Goal: Transaction & Acquisition: Purchase product/service

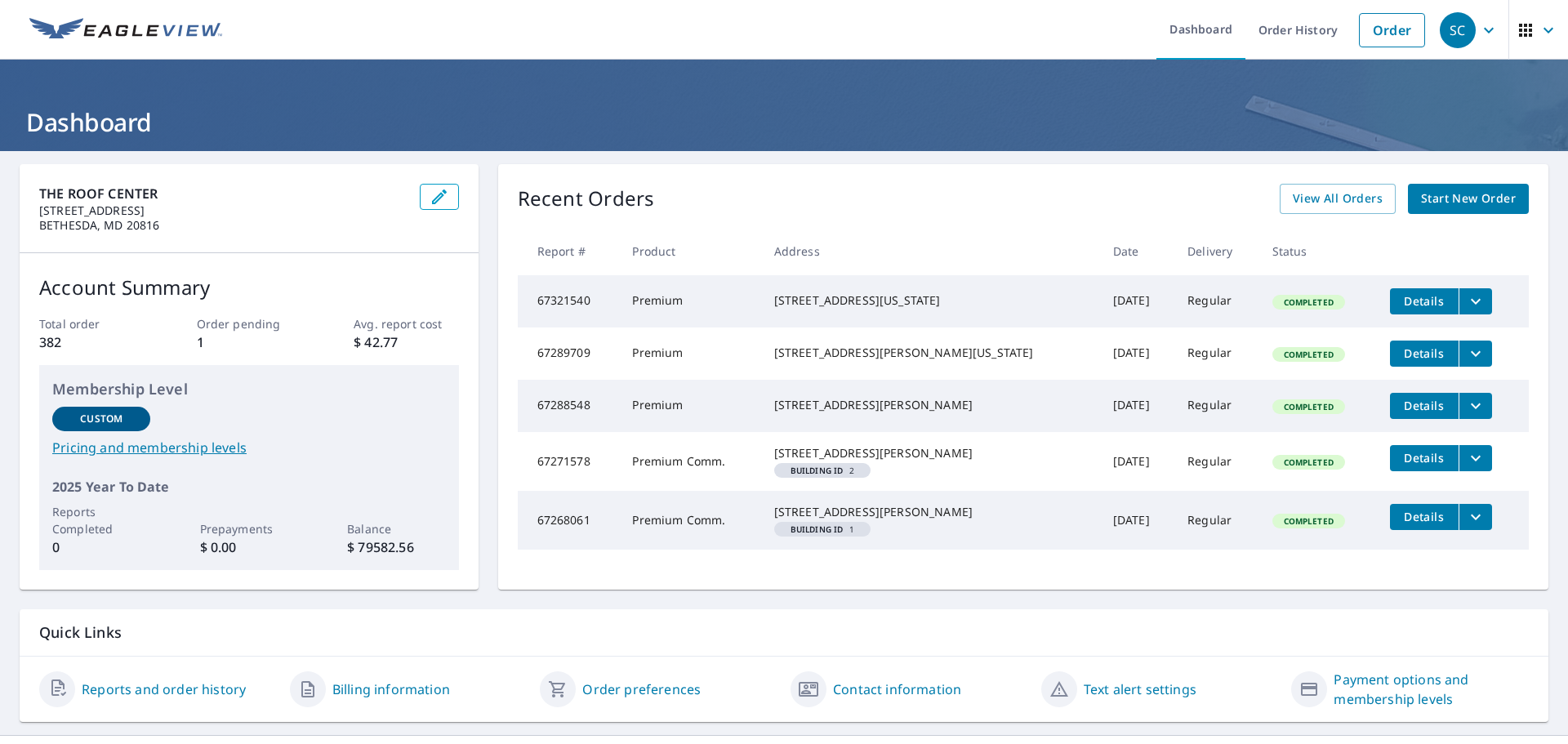
click at [1442, 192] on span "Start New Order" at bounding box center [1467, 199] width 95 height 20
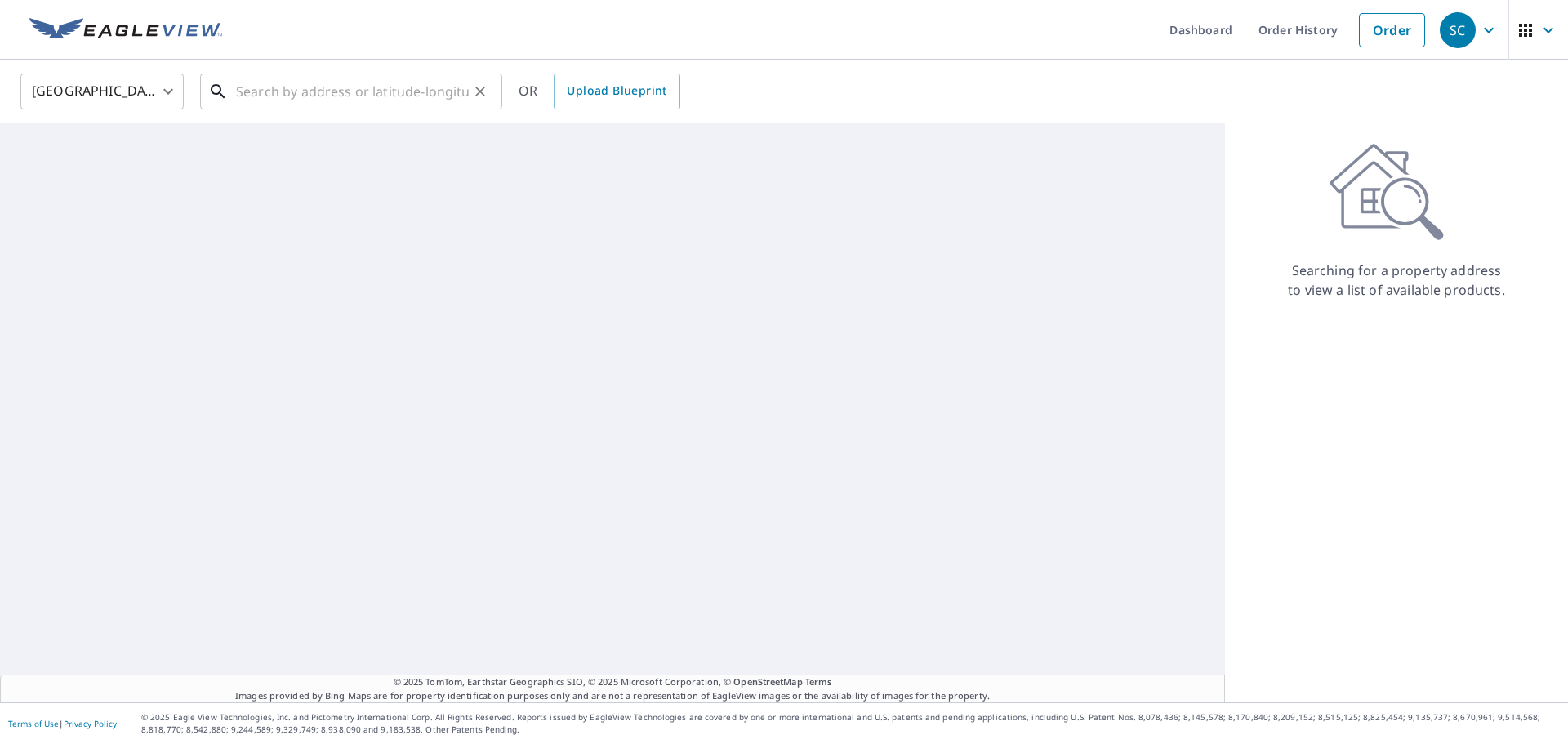
click at [275, 96] on input "text" at bounding box center [353, 91] width 233 height 46
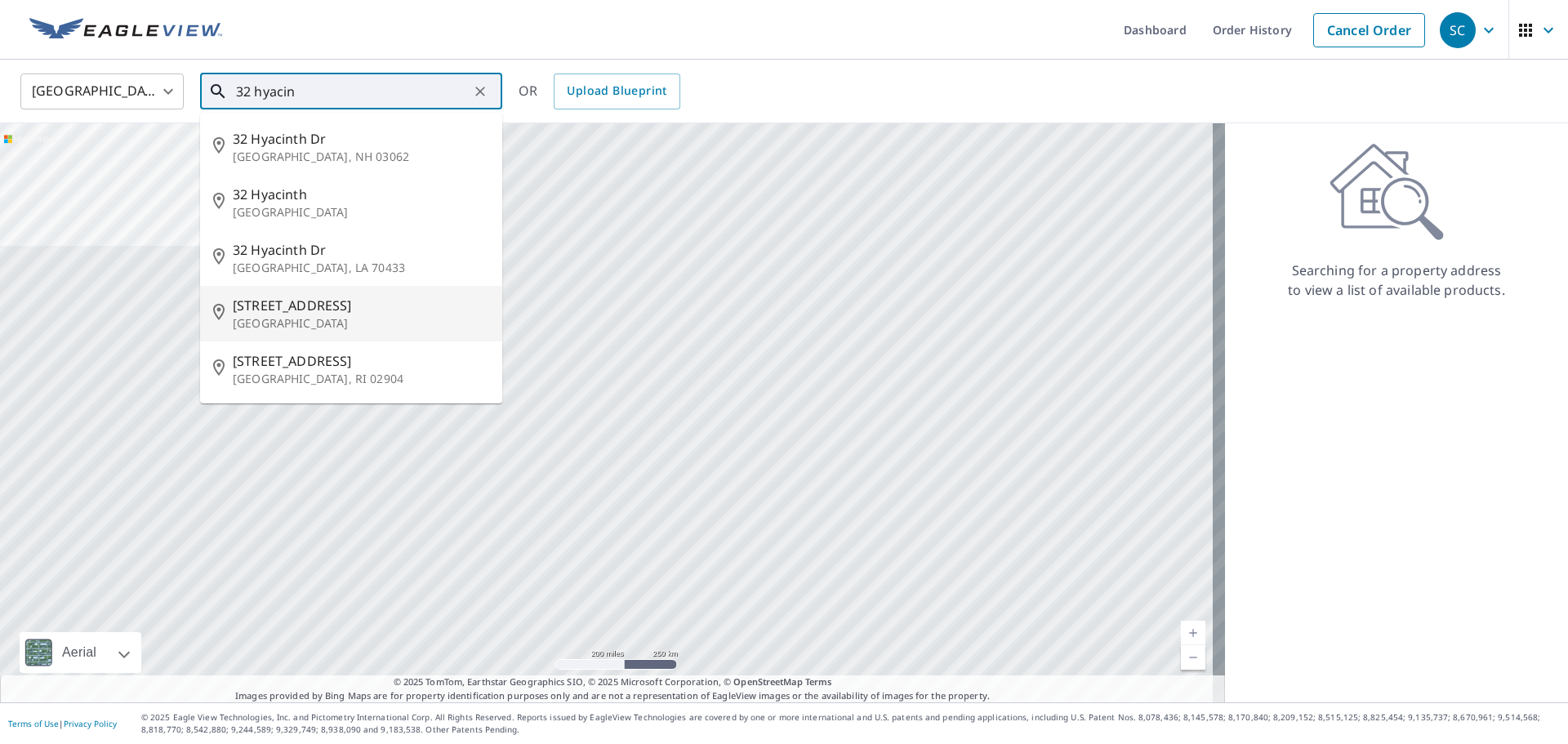
click at [308, 307] on span "[STREET_ADDRESS]" at bounding box center [361, 305] width 256 height 19
type input "[STREET_ADDRESS]"
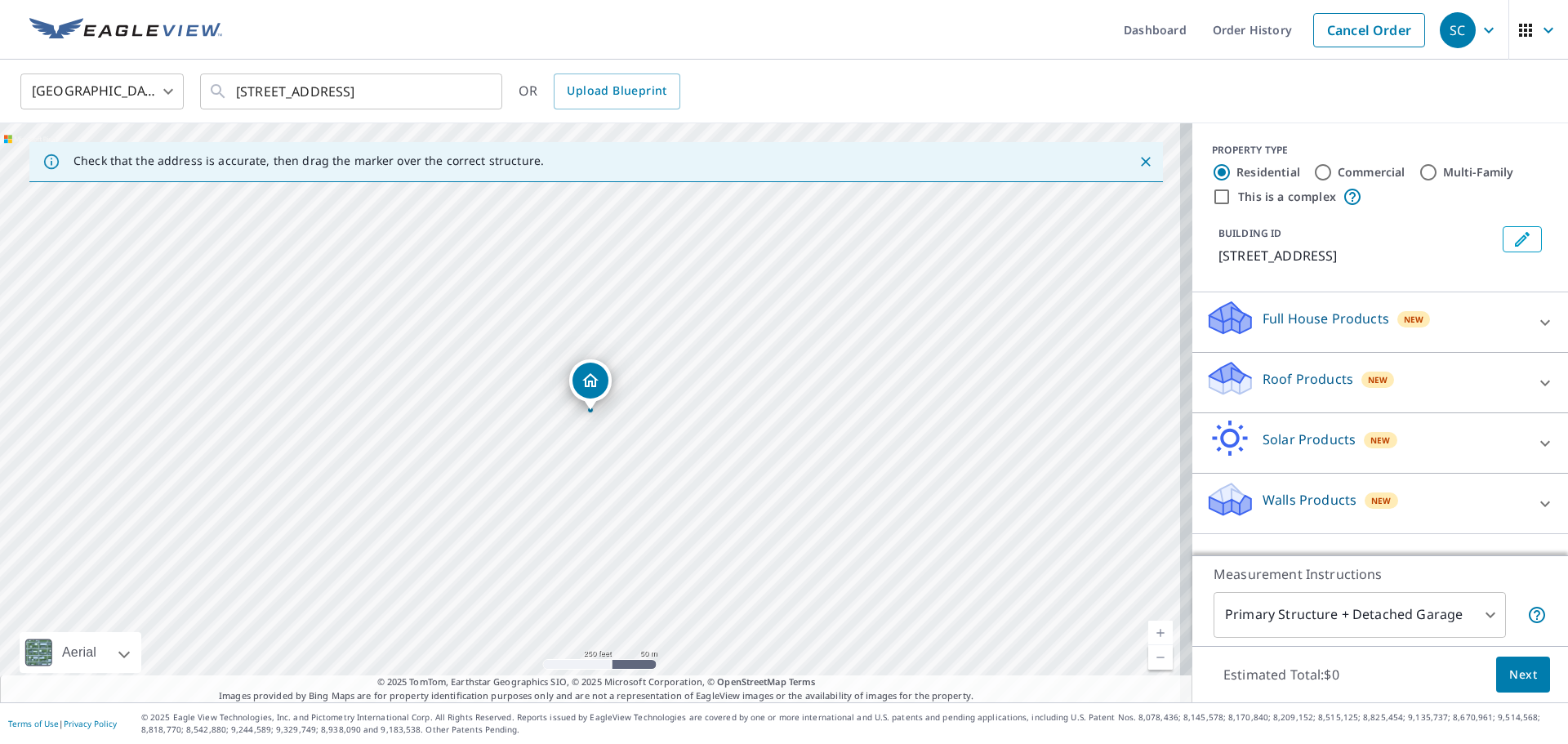
click at [1290, 384] on p "Roof Products" at bounding box center [1308, 379] width 90 height 19
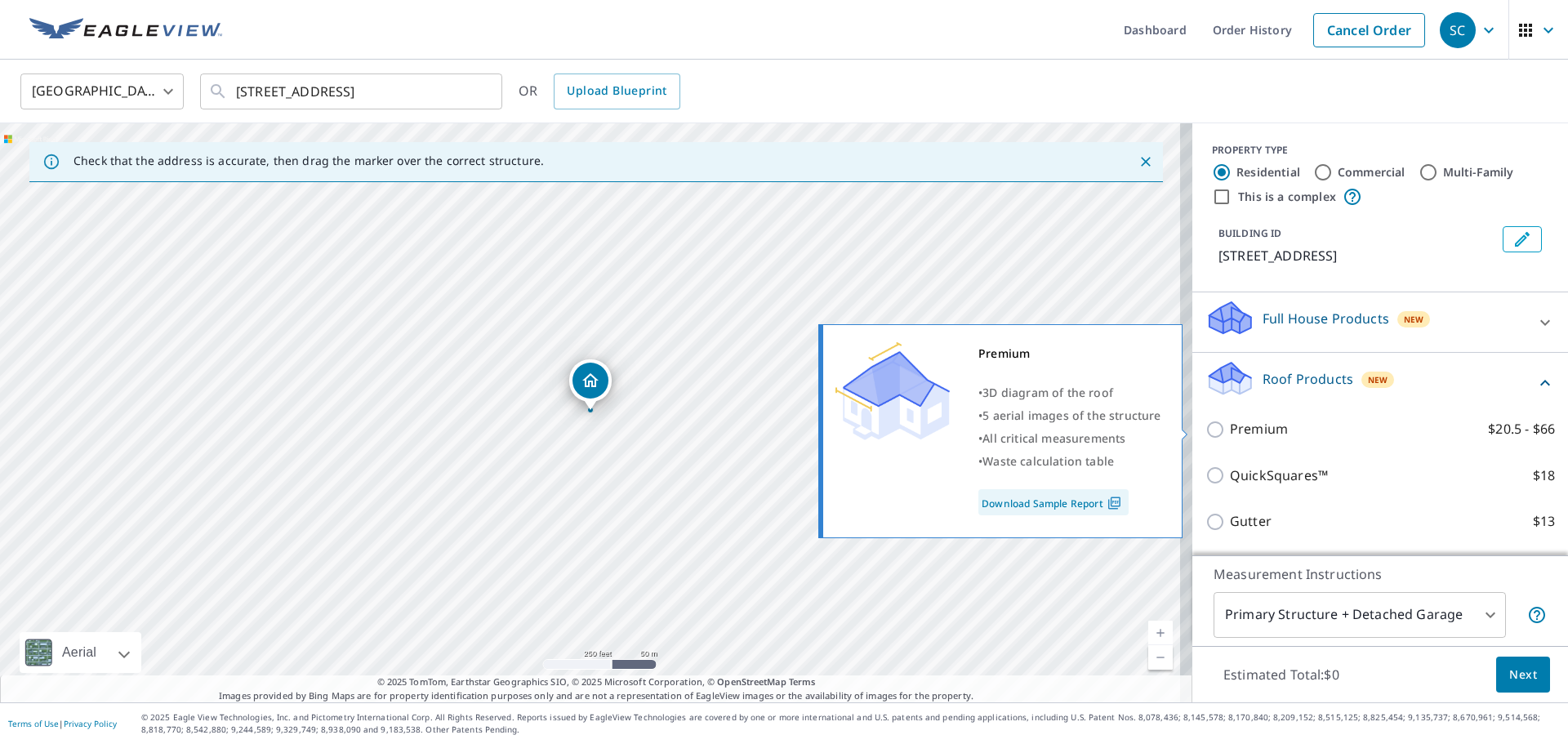
click at [1206, 433] on input "Premium $20.5 - $66" at bounding box center [1217, 429] width 24 height 19
checkbox input "true"
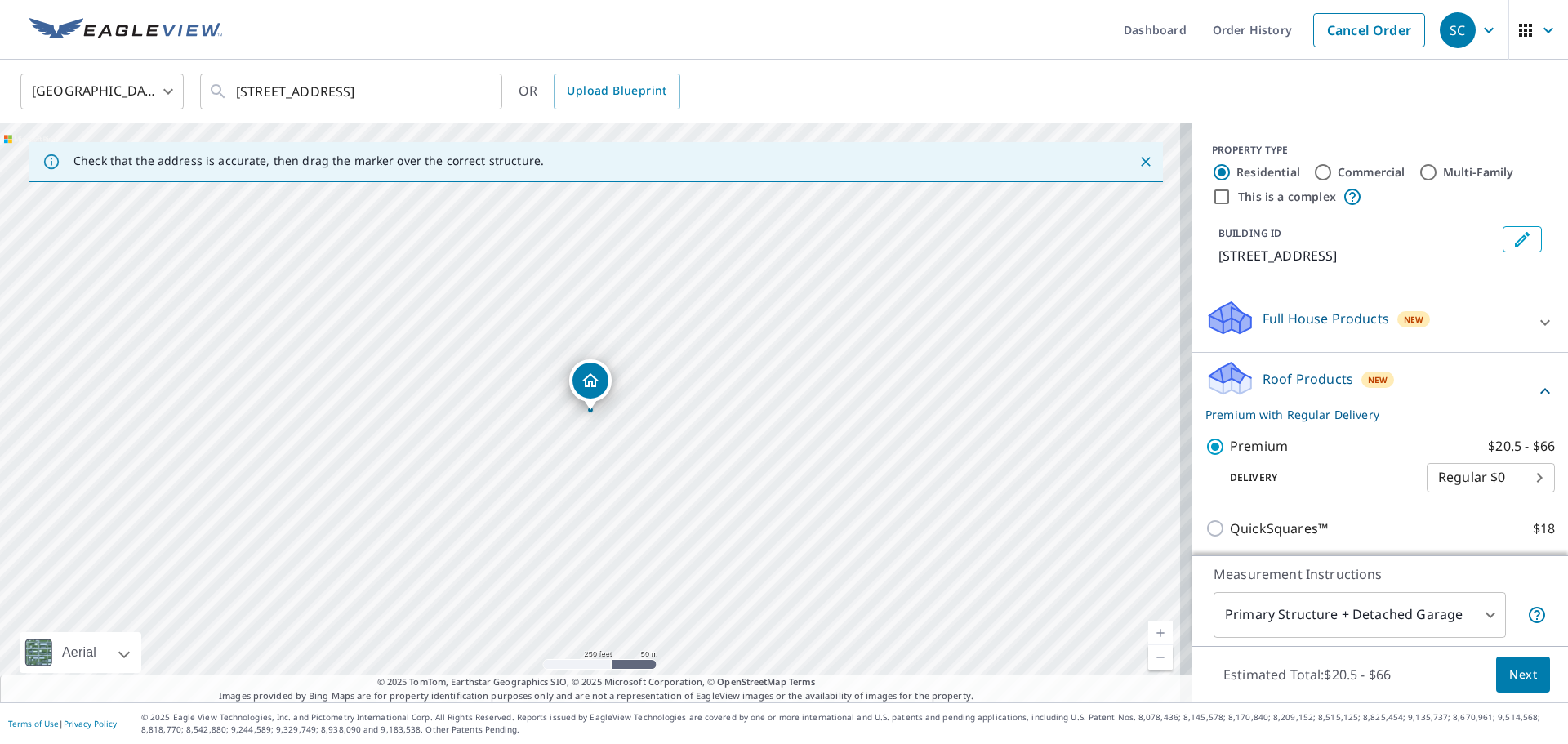
click at [1509, 667] on span "Next" at bounding box center [1522, 674] width 28 height 20
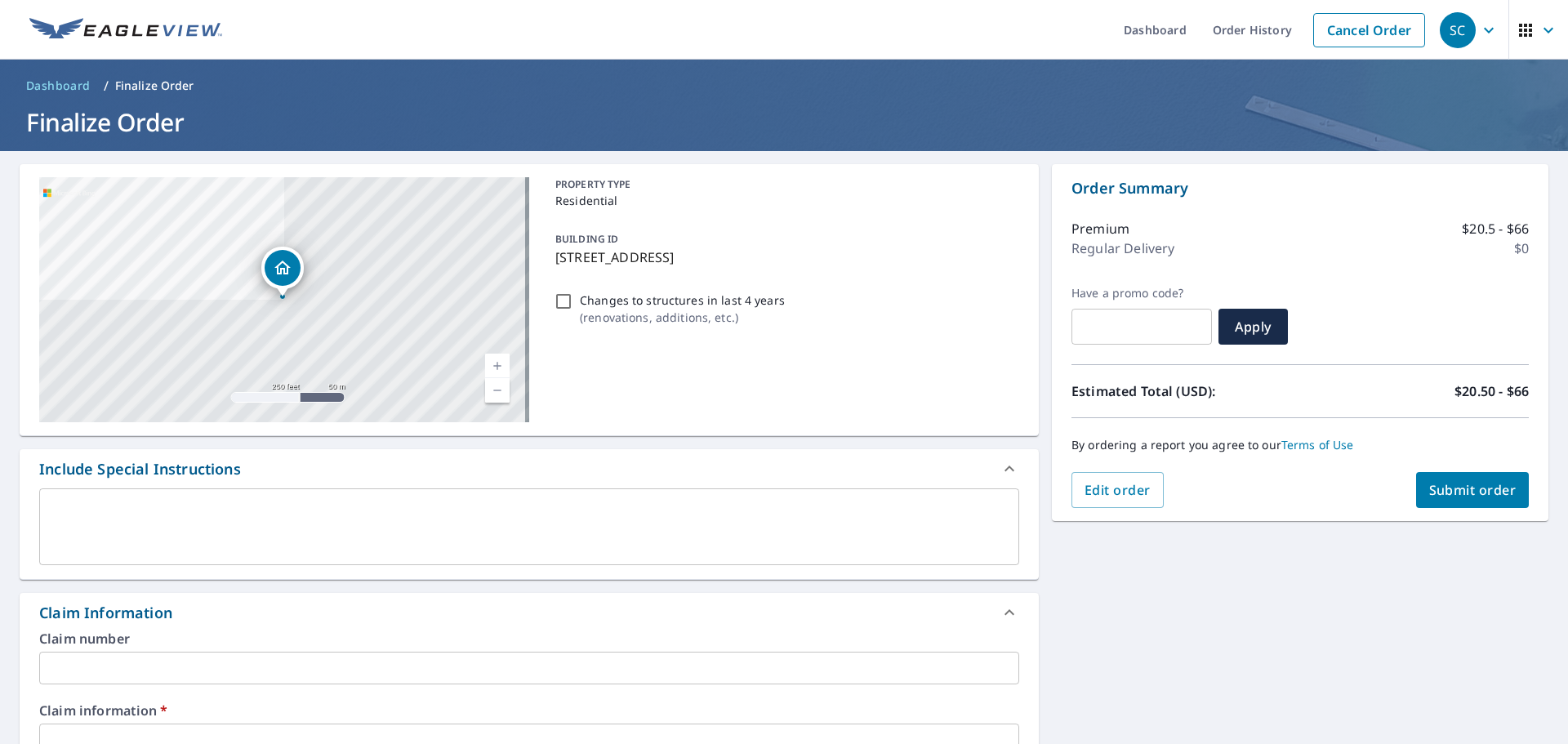
click at [203, 729] on input "text" at bounding box center [529, 740] width 980 height 33
type input "d"
checkbox input "true"
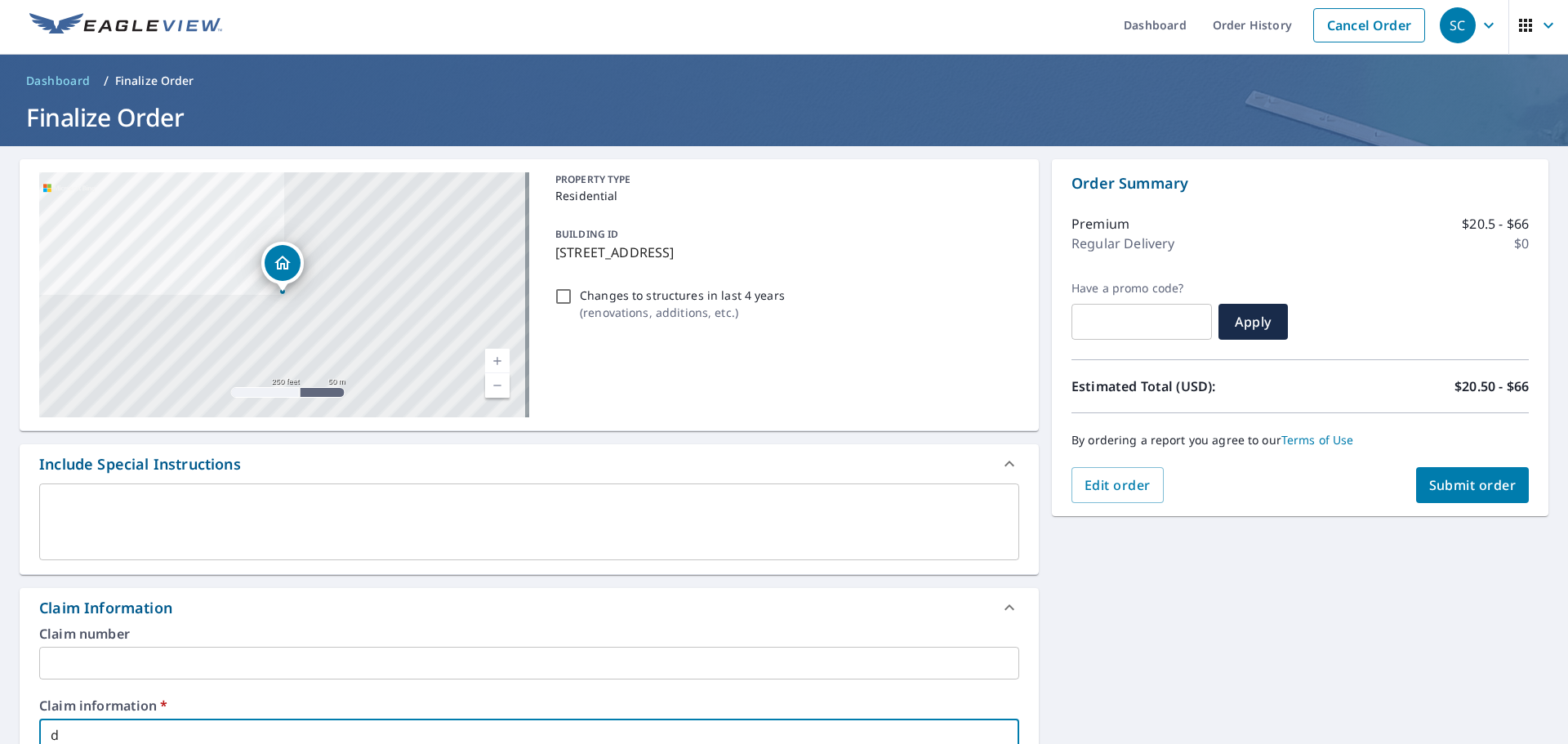
type input "d"
click at [1442, 488] on span "Submit order" at bounding box center [1473, 484] width 87 height 18
checkbox input "true"
